Goal: Check status: Check status

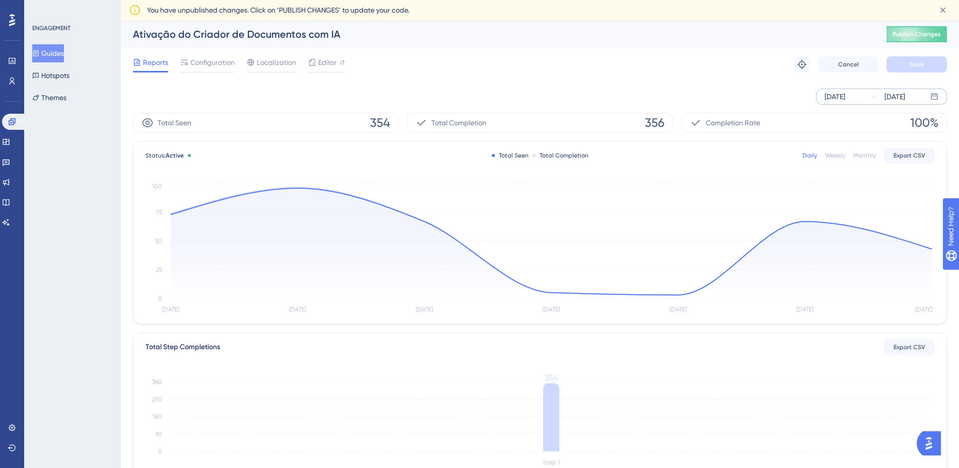
click at [841, 94] on div "[DATE]" at bounding box center [834, 97] width 21 height 12
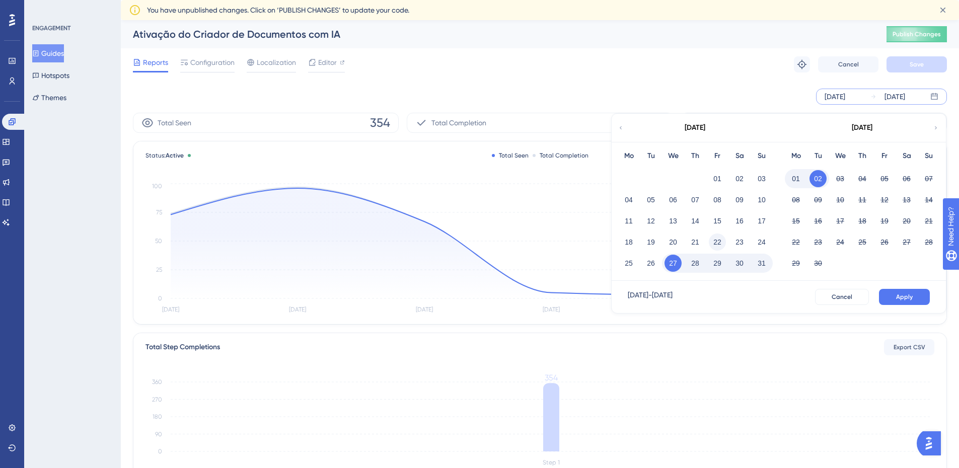
click at [718, 241] on button "22" at bounding box center [717, 242] width 17 height 17
click at [905, 294] on span "Apply" at bounding box center [904, 297] width 17 height 8
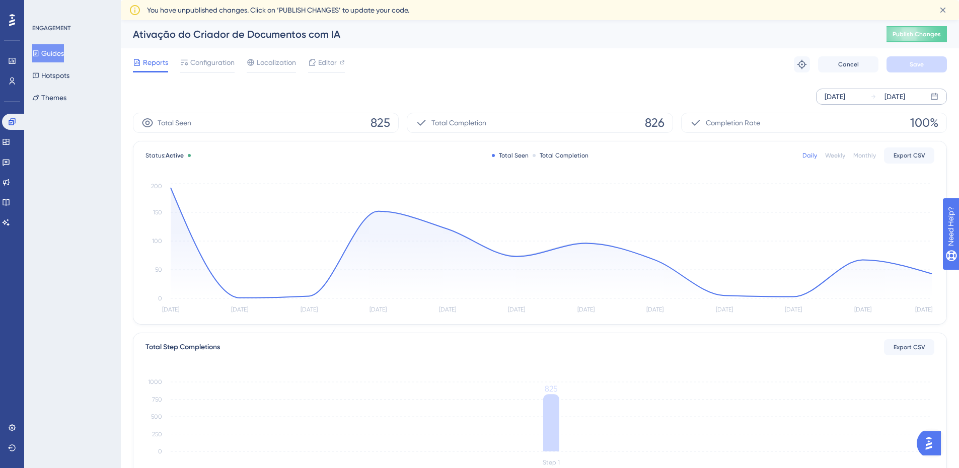
click at [845, 98] on div "[DATE]" at bounding box center [834, 97] width 21 height 12
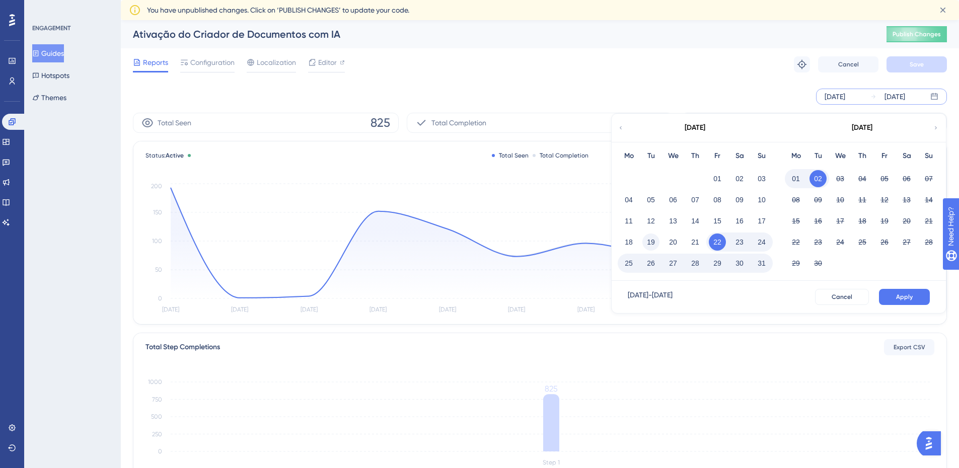
click at [652, 243] on button "19" at bounding box center [650, 242] width 17 height 17
click at [899, 289] on button "Apply" at bounding box center [904, 297] width 51 height 16
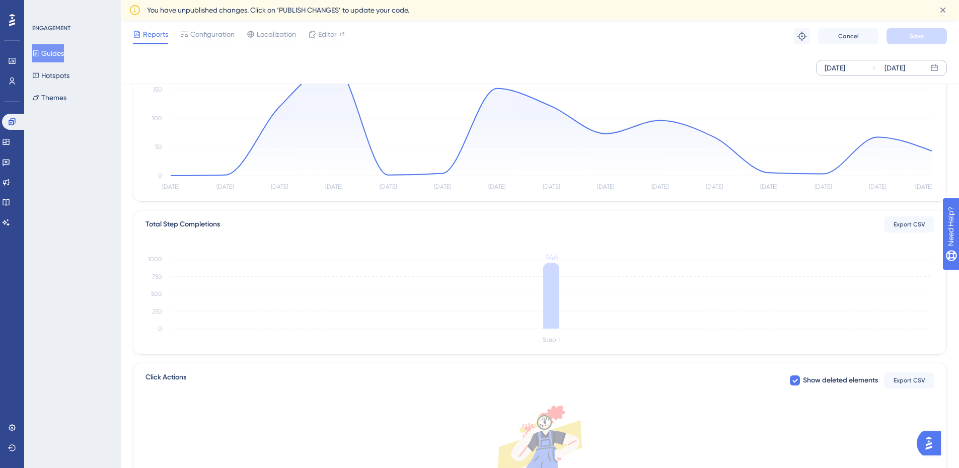
scroll to position [3, 0]
